Goal: Contribute content: Contribute content

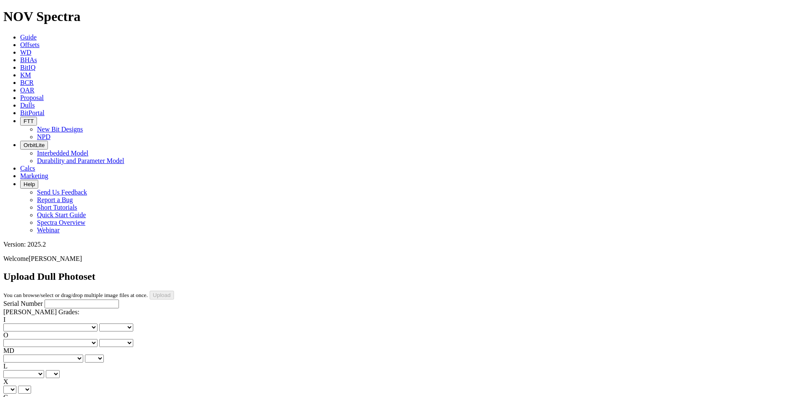
click at [64, 300] on input "Serial Number" at bounding box center [82, 304] width 74 height 9
paste input "A319405"
type input "A319405"
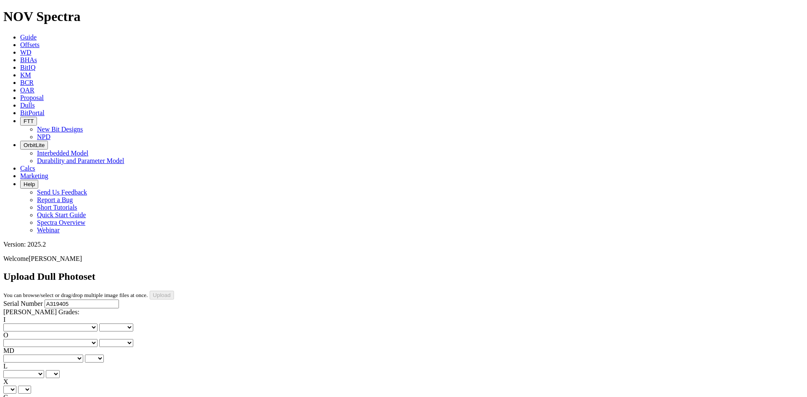
type input "8/17/25"
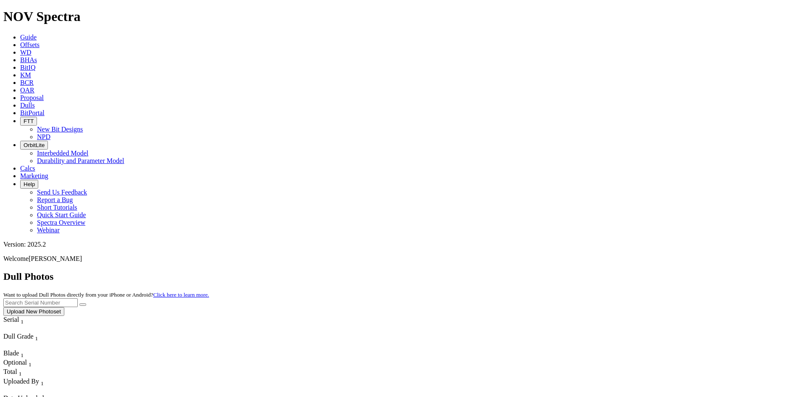
click at [64, 307] on button "Upload New Photoset" at bounding box center [33, 311] width 61 height 9
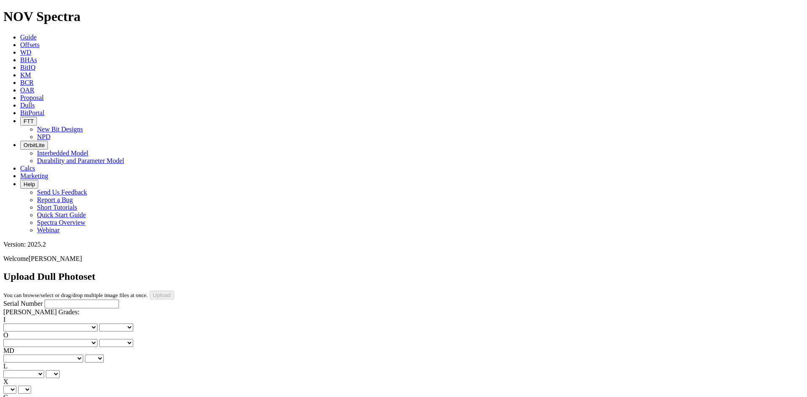
click at [95, 300] on div "Serial Number" at bounding box center [403, 304] width 800 height 9
paste input "A320200"
type input "A320200"
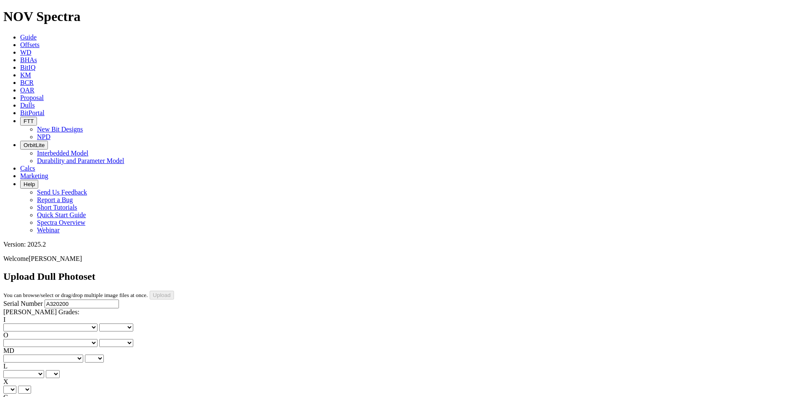
click at [27, 324] on select "No lost, worn or damaged cutters 0 1 2 3 4 5 6 7 8 No diamond table left on any…" at bounding box center [50, 328] width 94 height 8
click at [8, 332] on label "O" at bounding box center [5, 335] width 5 height 7
click at [99, 339] on select "0 1 2 3 4 5 6 7 8" at bounding box center [116, 343] width 34 height 8
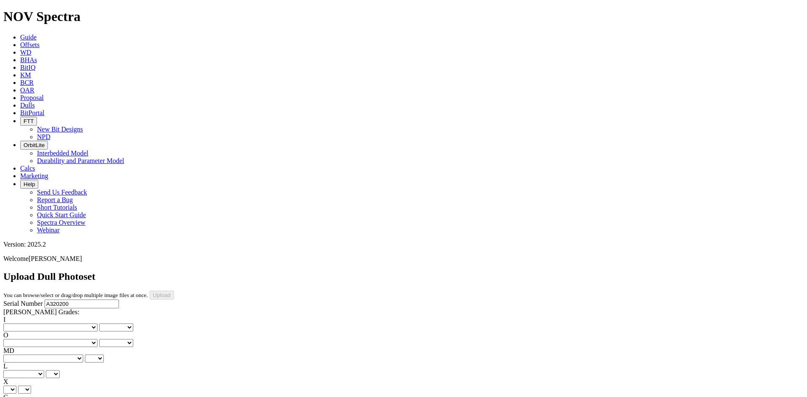
type input "8/29/25"
click at [35, 324] on select "No lost, worn or damaged cutters 0 1 2 3 4 5 6 7 8 No diamond table left on any…" at bounding box center [50, 328] width 94 height 8
click at [25, 324] on select "No lost, worn or damaged cutters 0 1 2 3 4 5 6 7 8 No diamond table left on any…" at bounding box center [50, 328] width 94 height 8
select select "number:1"
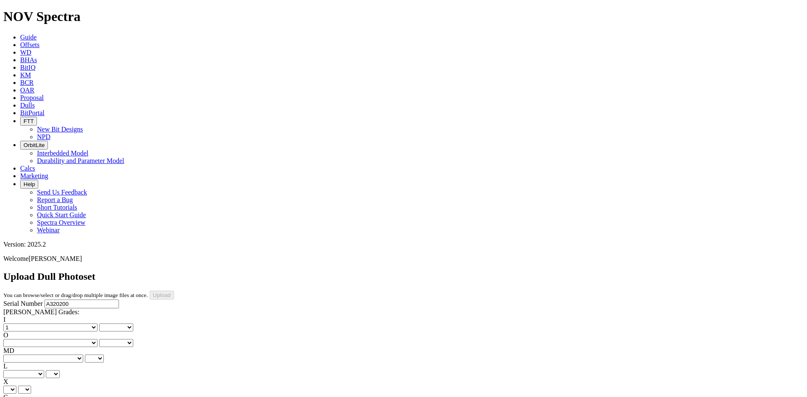
click at [17, 324] on select "No lost, worn or damaged cutters 0 1 2 3 4 5 6 7 8 No diamond table left on any…" at bounding box center [50, 328] width 94 height 8
select select "number:1"
click at [70, 339] on select "No lost, worn or damaged cutters 0 1 2 3 4 5 6 7 8 No diamond table left on any…" at bounding box center [50, 343] width 94 height 8
select select "number:1"
click at [60, 339] on select "No lost, worn or damaged cutters 0 1 2 3 4 5 6 7 8 No diamond table left on any…" at bounding box center [50, 343] width 94 height 8
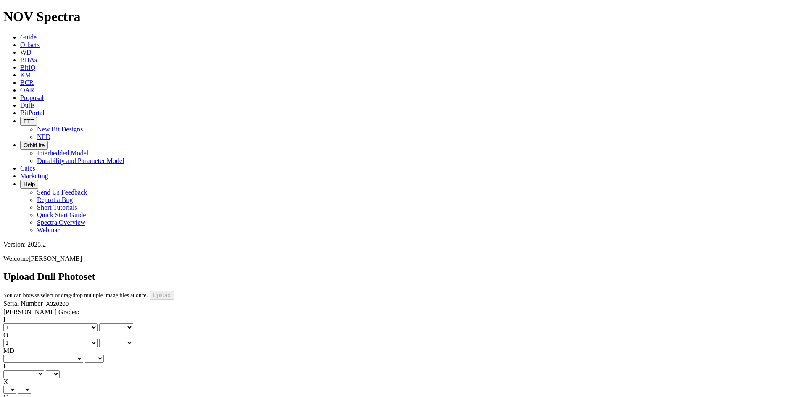
select select "number:1"
click at [30, 355] on select "BF - Bond Failure BT - Broken Teeth/Cutters BU - Balled Up Bit CR - Cored CT - …" at bounding box center [43, 359] width 80 height 8
select select "string:WT"
click at [17, 355] on select "BF - Bond Failure BT - Broken Teeth/Cutters BU - Balled Up Bit CR - Cored CT - …" at bounding box center [43, 359] width 80 height 8
select select "string:WT"
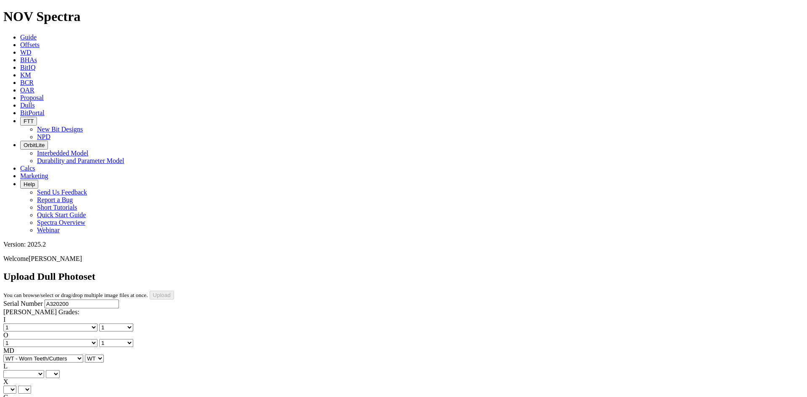
click at [44, 370] on select "A - All C - Cone G - Gauge N - Nose S - Shoulder T - Taper" at bounding box center [23, 374] width 41 height 8
select select "string:S"
click at [44, 370] on select "A - All C - Cone G - Gauge N - Nose S - Shoulder T - Taper" at bounding box center [23, 374] width 41 height 8
select select "string:S"
click at [16, 386] on select "X" at bounding box center [9, 390] width 13 height 8
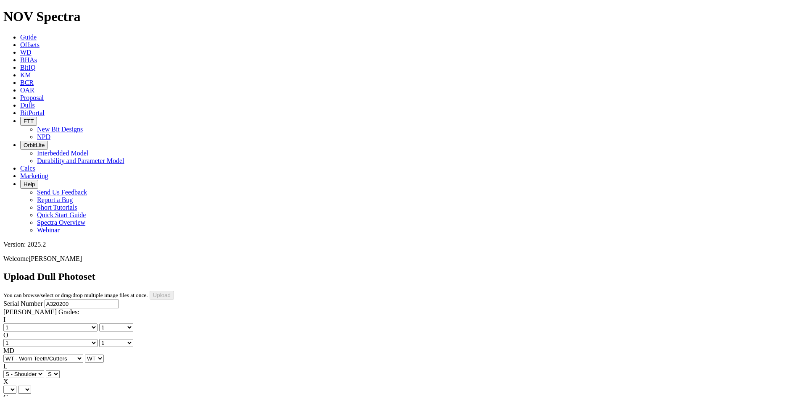
select select "string:X"
click at [16, 386] on select "X" at bounding box center [9, 390] width 13 height 8
select select "string:X"
select select "string:I"
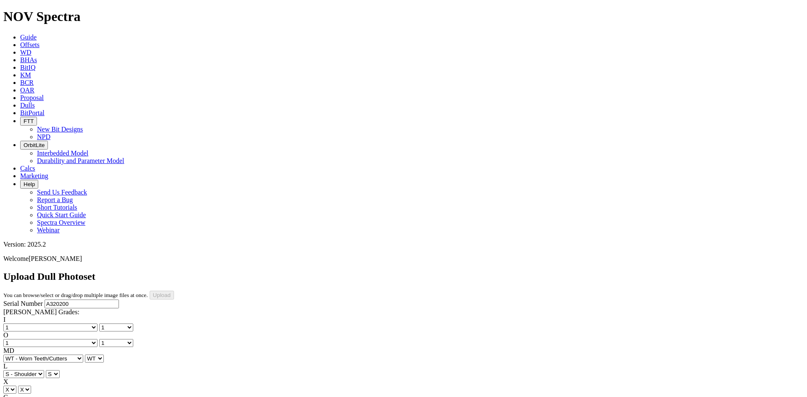
select select "string:I"
select select "string:ER"
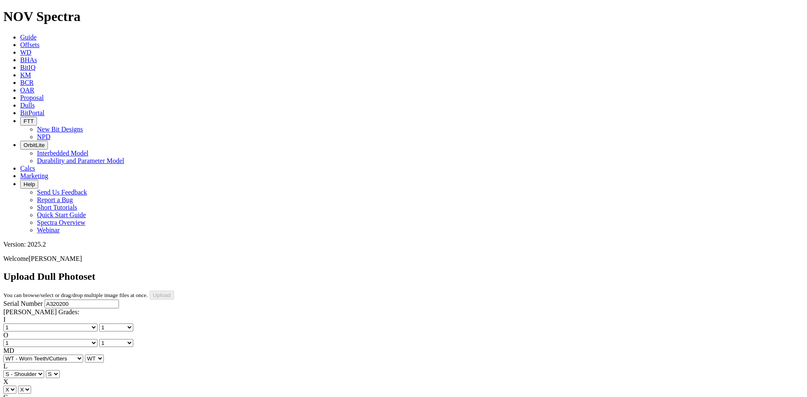
select select "string:ER"
click at [45, 300] on div "Serial Number A320200" at bounding box center [403, 304] width 800 height 9
select select "string:CT"
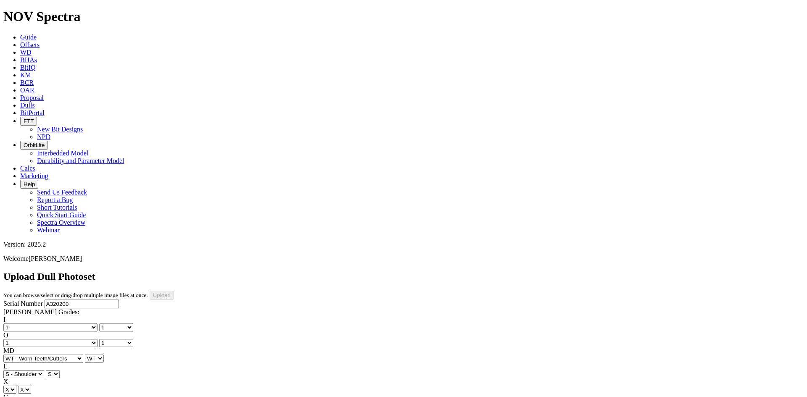
select select "string:CT"
select select "string:_"
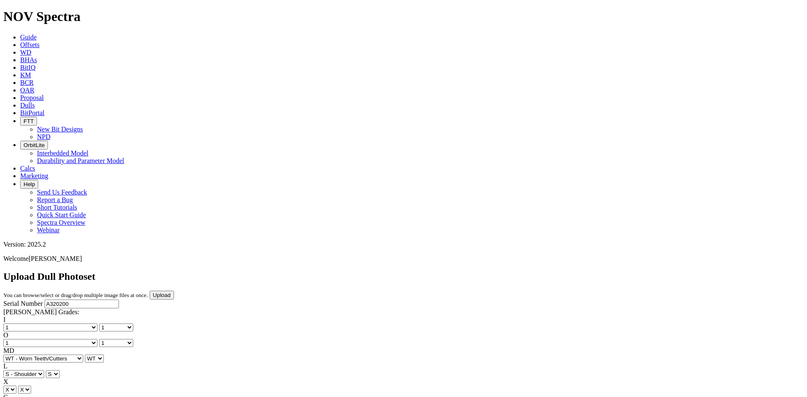
click at [174, 291] on input "Upload" at bounding box center [162, 295] width 24 height 9
